Goal: Task Accomplishment & Management: Complete application form

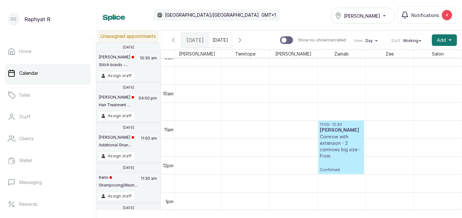
scroll to position [320, 0]
click at [444, 14] on div "4" at bounding box center [447, 15] width 10 height 10
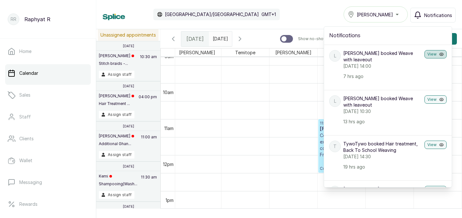
click at [431, 56] on button "View" at bounding box center [435, 54] width 22 height 8
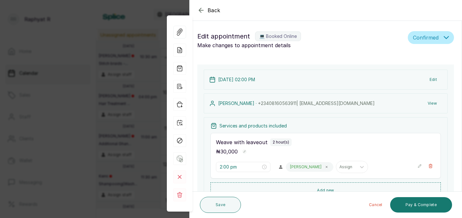
click at [147, 33] on div "Back Appointment Details Edit appointment 💻 Booked Online Make changes to appoi…" at bounding box center [231, 109] width 462 height 218
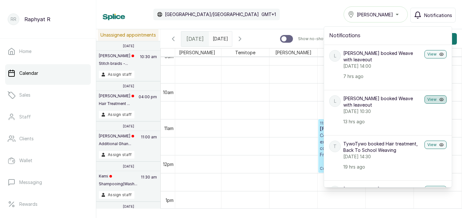
click at [434, 95] on button "View" at bounding box center [435, 99] width 22 height 8
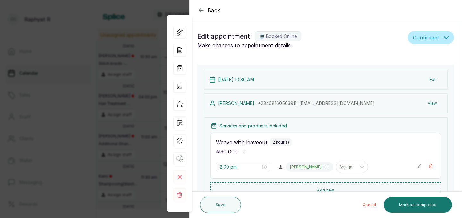
type input "10:30 am"
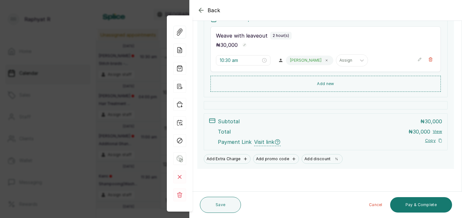
scroll to position [106, 0]
click at [84, 28] on div "Back Appointment Details Edit appointment 💻 Booked Online Make changes to appoi…" at bounding box center [231, 109] width 462 height 218
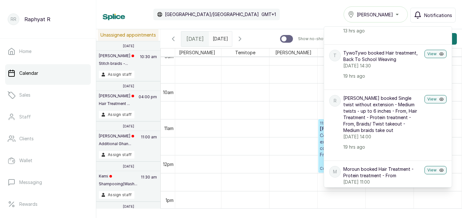
scroll to position [126, 0]
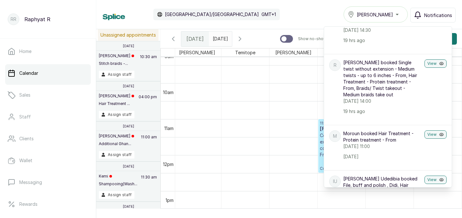
click at [308, 15] on div "Calendar [GEOGRAPHIC_DATA]/[GEOGRAPHIC_DATA] GMT+1 [PERSON_NAME] Notifications …" at bounding box center [279, 14] width 353 height 16
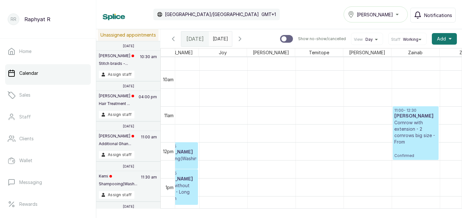
scroll to position [0, 157]
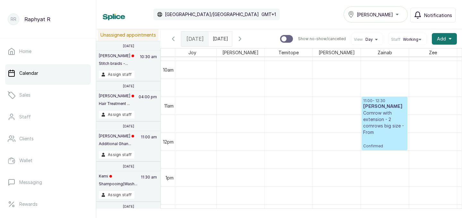
click at [376, 103] on p "11:00 - 12:30" at bounding box center [384, 100] width 43 height 5
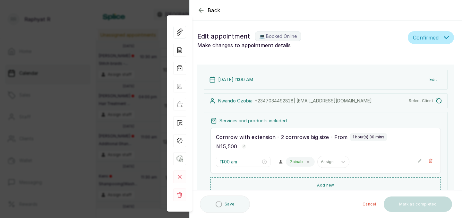
type input "11:00 am"
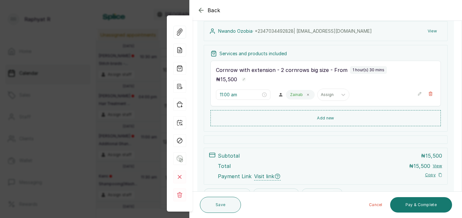
click at [102, 68] on div "Back Appointment Details Edit appointment 💻 Booked Online Make changes to appoi…" at bounding box center [231, 109] width 462 height 218
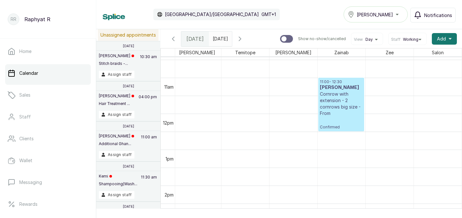
click at [244, 41] on icon "button" at bounding box center [240, 39] width 8 height 8
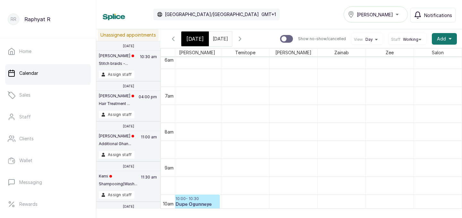
scroll to position [194, 195]
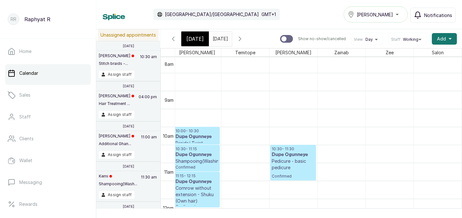
click at [173, 40] on icon "button" at bounding box center [173, 39] width 8 height 8
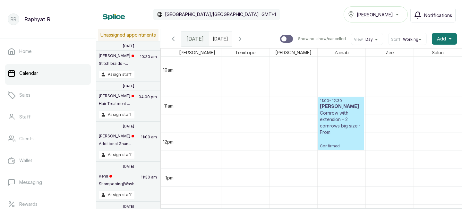
click at [340, 100] on p "11:00 - 12:30" at bounding box center [341, 100] width 43 height 5
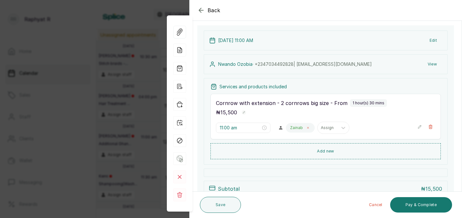
click at [306, 126] on icon at bounding box center [307, 127] width 3 height 3
click at [306, 126] on div at bounding box center [312, 128] width 12 height 12
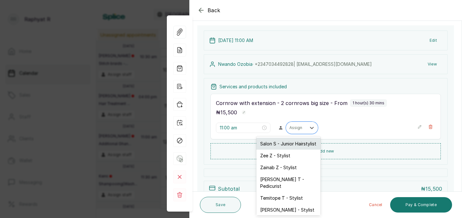
click at [292, 142] on div "Salon S - Junior Hairstylist" at bounding box center [288, 144] width 64 height 12
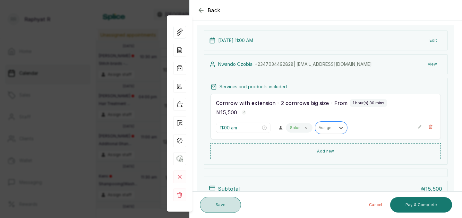
click at [232, 204] on button "Save" at bounding box center [220, 205] width 41 height 16
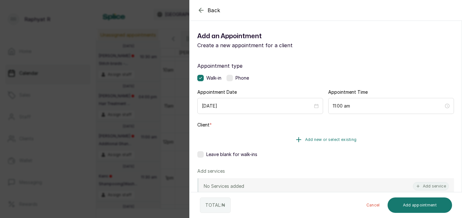
click at [390, 134] on button "Add new or select existing" at bounding box center [325, 140] width 257 height 18
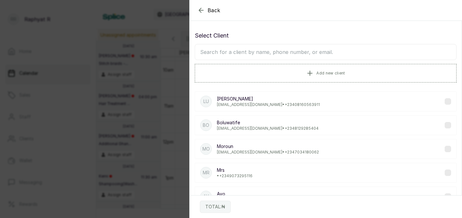
click at [295, 50] on input "text" at bounding box center [326, 52] width 262 height 16
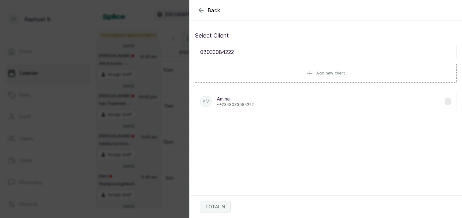
type input "08033084222"
click at [282, 98] on div "Am Amina • [PHONE_NUMBER]" at bounding box center [326, 101] width 262 height 20
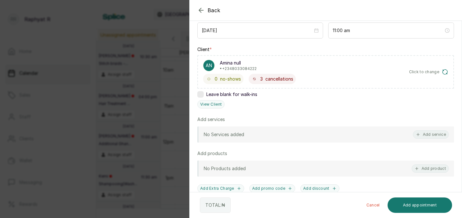
scroll to position [111, 0]
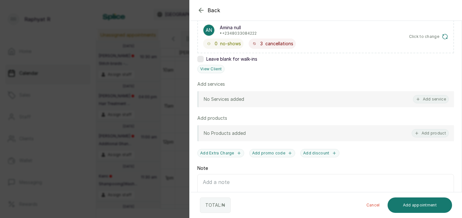
click at [427, 106] on div "No Services added Add service" at bounding box center [325, 99] width 257 height 16
click at [425, 98] on button "Add service" at bounding box center [431, 99] width 36 height 8
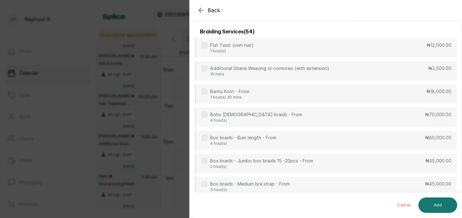
scroll to position [0, 0]
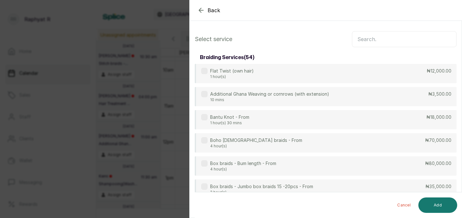
click at [371, 44] on input "text" at bounding box center [404, 39] width 105 height 16
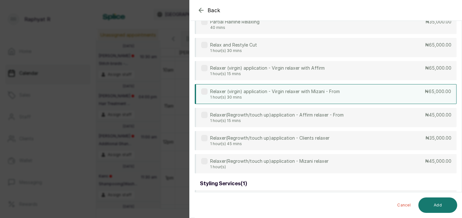
scroll to position [48, 0]
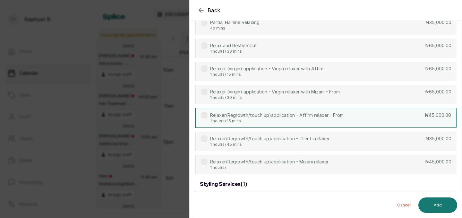
type input "[MEDICAL_DATA]"
click at [336, 121] on p "1 hour(s) 15 mins" at bounding box center [276, 120] width 133 height 5
click at [434, 194] on div "Cancel Add" at bounding box center [331, 205] width 273 height 26
click at [433, 203] on button "Add" at bounding box center [437, 204] width 39 height 15
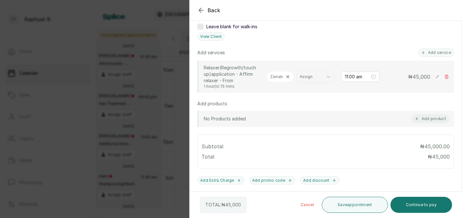
scroll to position [159, 0]
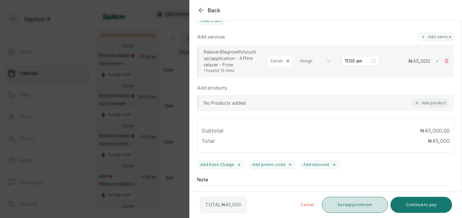
click at [335, 200] on button "Save appointment" at bounding box center [355, 205] width 66 height 16
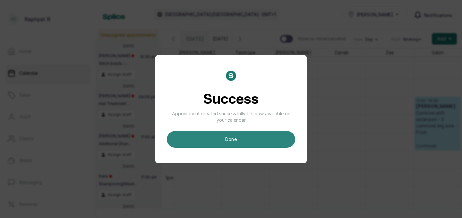
click at [239, 139] on button "done" at bounding box center [231, 139] width 128 height 17
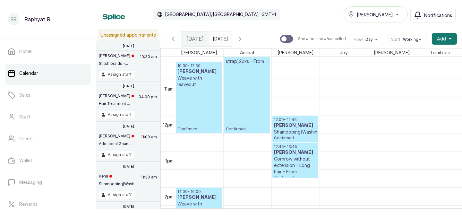
scroll to position [351, 0]
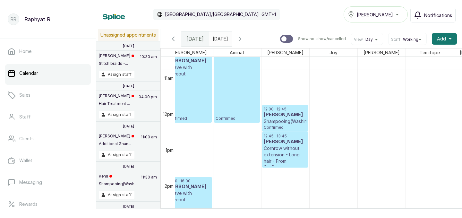
click at [232, 40] on span at bounding box center [225, 37] width 12 height 11
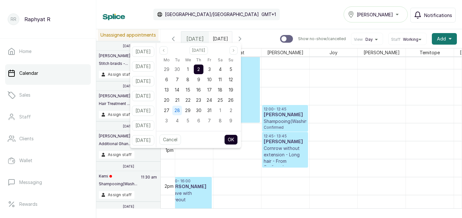
click at [180, 111] on span "28" at bounding box center [176, 109] width 5 height 5
click at [238, 139] on button "OK" at bounding box center [230, 139] width 13 height 10
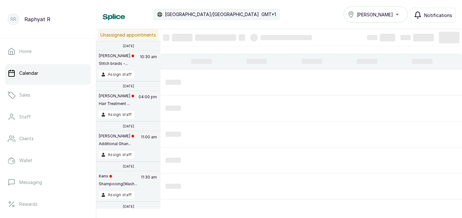
type input "[DATE]"
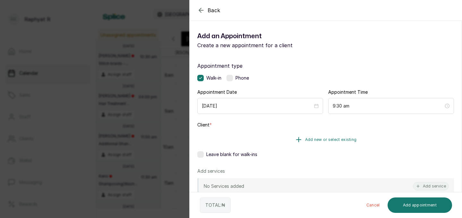
click at [324, 140] on span "Add new or select existing" at bounding box center [331, 139] width 52 height 5
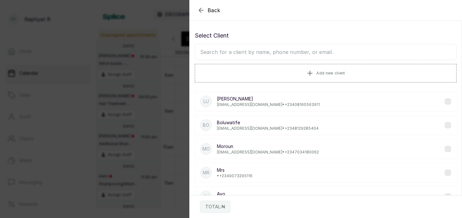
click at [242, 54] on input "text" at bounding box center [326, 52] width 262 height 16
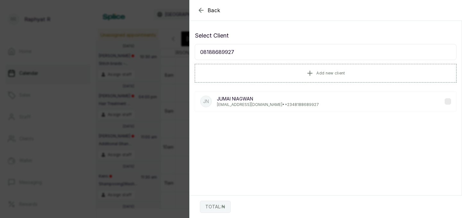
type input "08188689927"
click at [252, 103] on p "[EMAIL_ADDRESS][DOMAIN_NAME] • [PHONE_NUMBER]" at bounding box center [268, 104] width 102 height 5
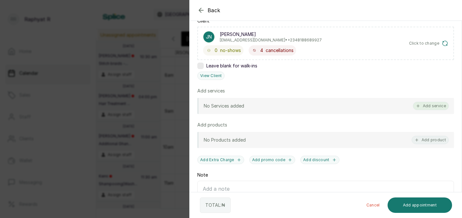
click at [436, 109] on button "Add service" at bounding box center [431, 106] width 36 height 8
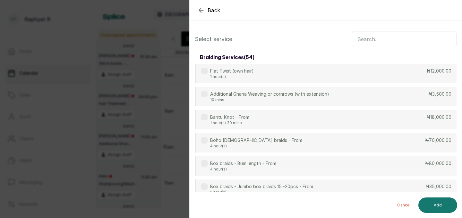
click at [395, 45] on input "text" at bounding box center [404, 39] width 105 height 16
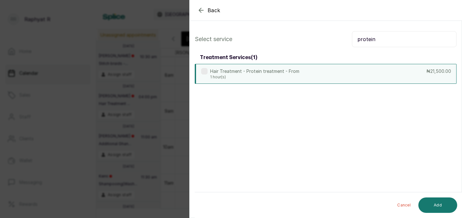
type input "protein"
click at [342, 76] on div "Hair Treatment - Protein treatment - From 1 hour(s) ₦21,500.00" at bounding box center [326, 74] width 262 height 20
click at [380, 41] on input "protein" at bounding box center [404, 39] width 105 height 16
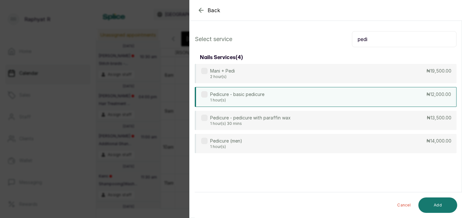
type input "pedi"
click at [335, 97] on div "Pedicure - basic pedicure 1 hour(s) ₦12,000.00" at bounding box center [326, 97] width 262 height 20
click at [430, 203] on button "Add" at bounding box center [437, 204] width 39 height 15
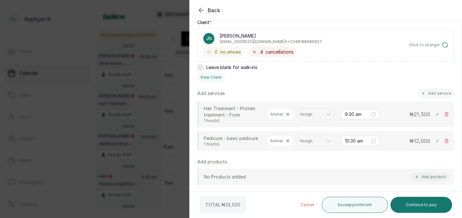
click at [288, 140] on icon at bounding box center [287, 141] width 4 height 4
click at [288, 140] on div at bounding box center [280, 141] width 20 height 6
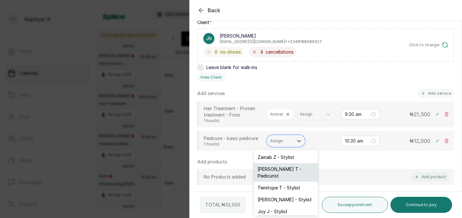
click at [285, 171] on div "[PERSON_NAME] T - Pedicurist" at bounding box center [286, 172] width 64 height 19
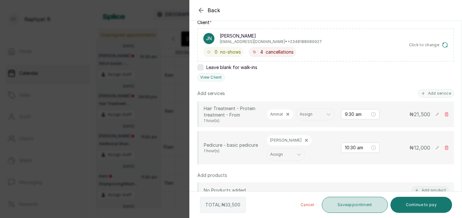
click at [349, 208] on button "Save appointment" at bounding box center [355, 205] width 66 height 16
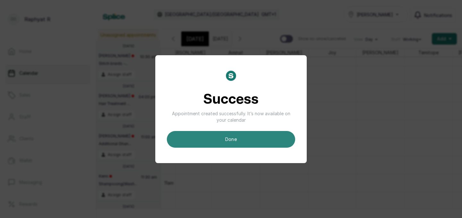
click at [277, 141] on button "done" at bounding box center [231, 139] width 128 height 17
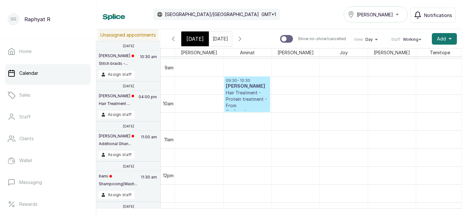
click at [188, 36] on span "[DATE]" at bounding box center [194, 39] width 17 height 8
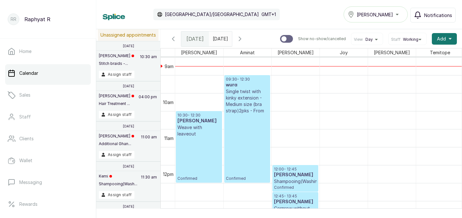
scroll to position [0, 17]
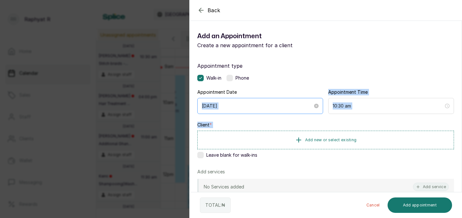
click at [309, 106] on div "Appointment type Walk-in Phone Appointment Date [DATE] Appointment Time 10:30 a…" at bounding box center [326, 184] width 272 height 260
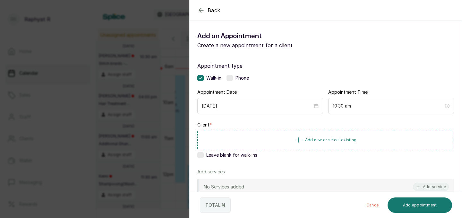
click at [138, 113] on div "Back Add Appointment Add an Appointment Create a new appointment for a client A…" at bounding box center [231, 109] width 462 height 218
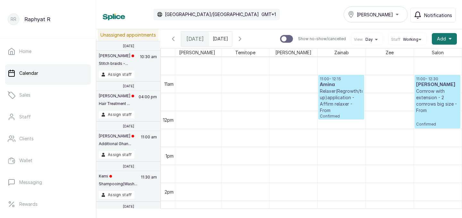
scroll to position [361, 195]
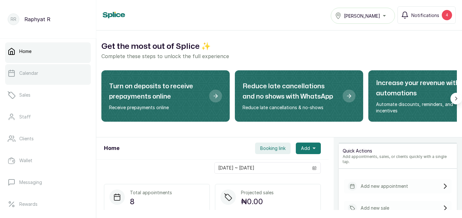
click at [59, 78] on link "Calendar" at bounding box center [48, 73] width 86 height 18
